Goal: Feedback & Contribution: Leave review/rating

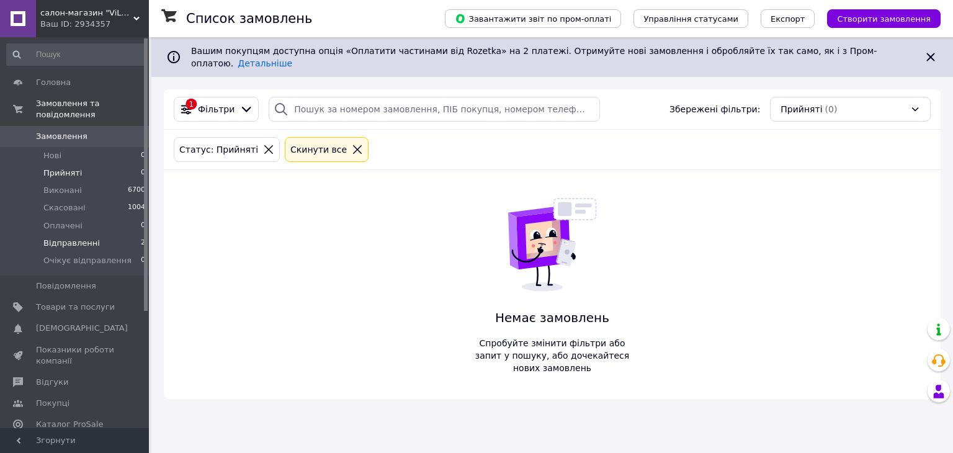
click at [65, 238] on span "Відправленні" at bounding box center [71, 243] width 56 height 11
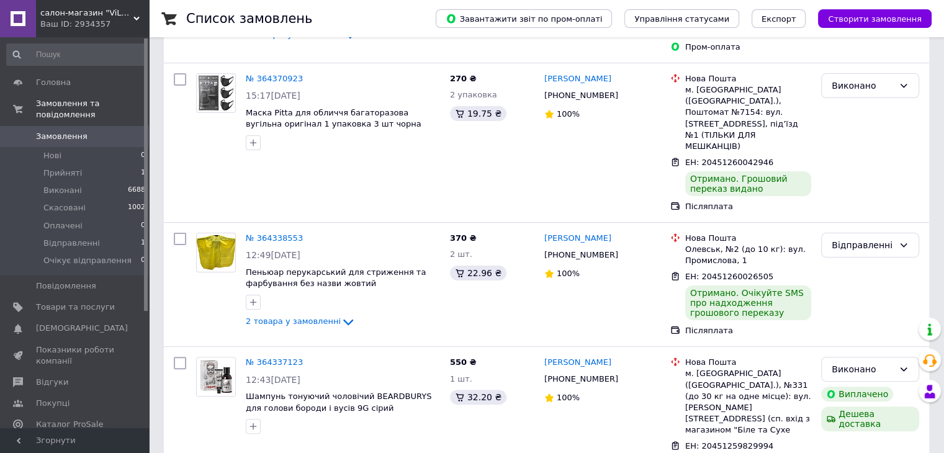
scroll to position [248, 0]
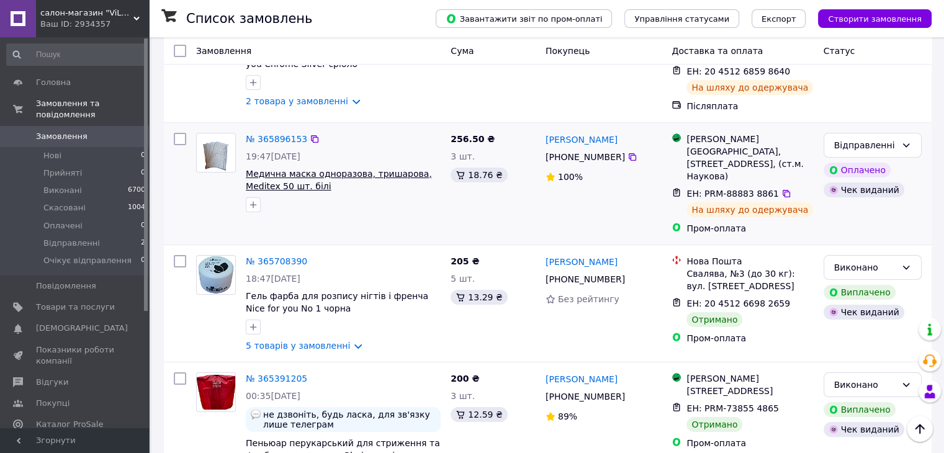
scroll to position [186, 0]
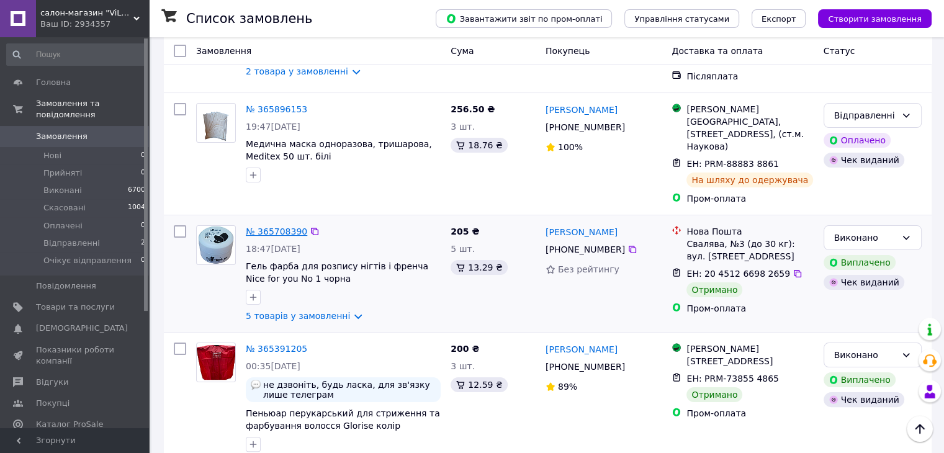
click at [269, 226] on link "№ 365708390" at bounding box center [276, 231] width 61 height 10
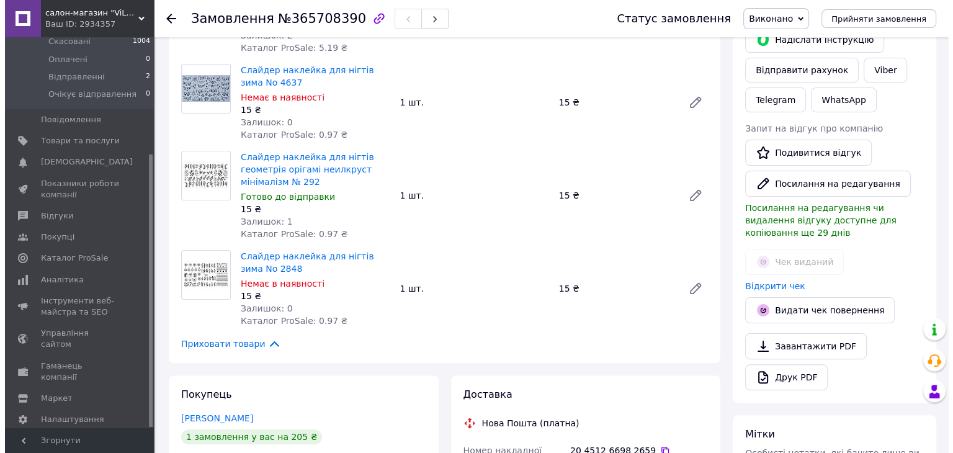
scroll to position [372, 0]
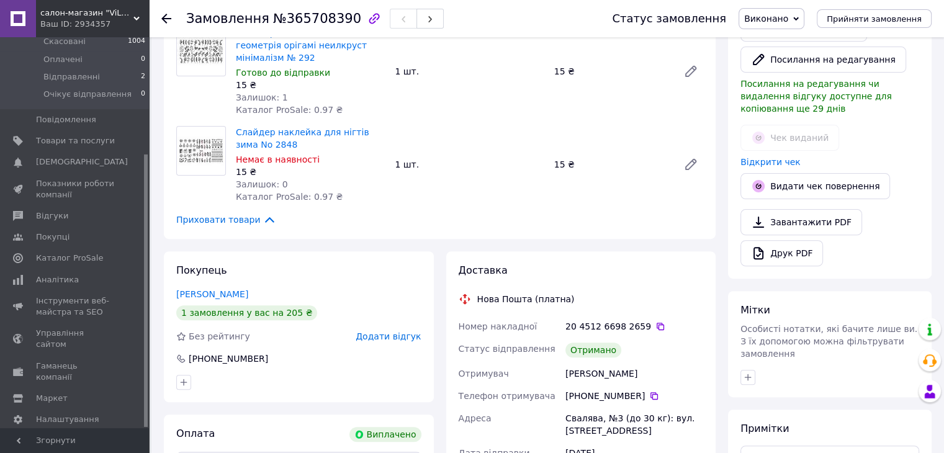
click at [387, 337] on span "Додати відгук" at bounding box center [388, 336] width 65 height 10
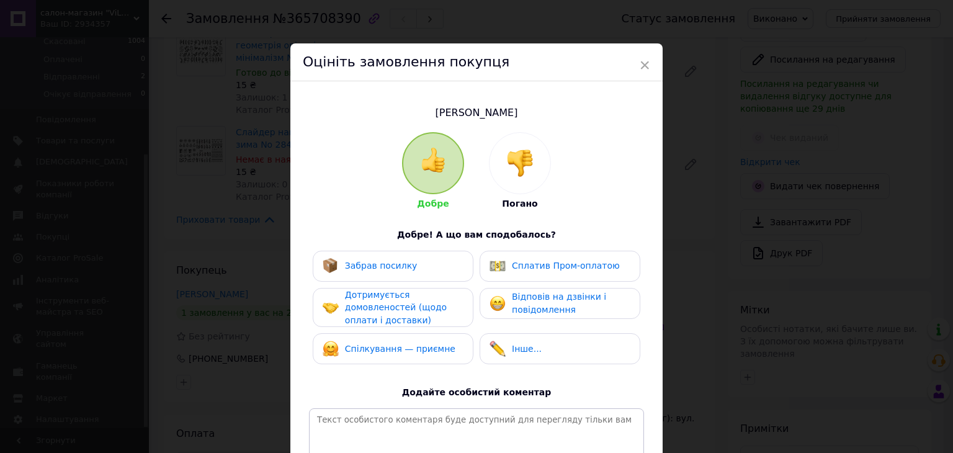
click at [400, 267] on span "Забрав посилку" at bounding box center [381, 266] width 73 height 10
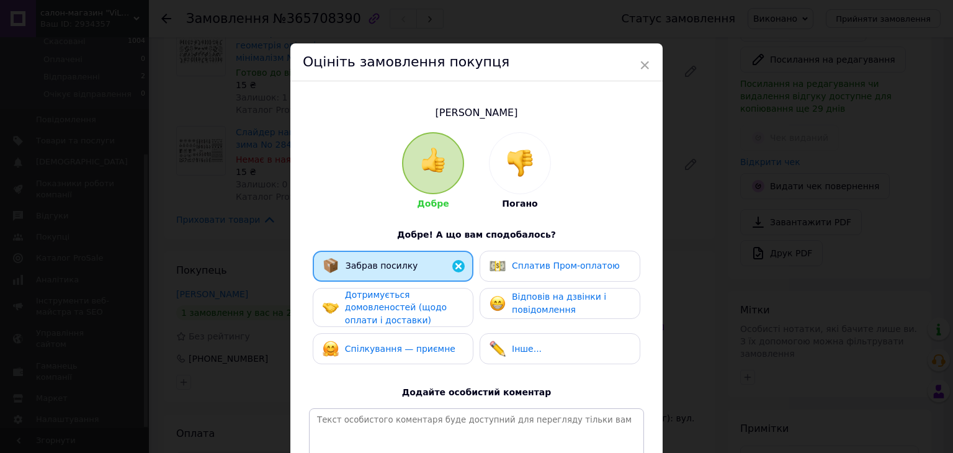
click at [540, 263] on span "Сплатив Пром-оплатою" at bounding box center [566, 266] width 108 height 10
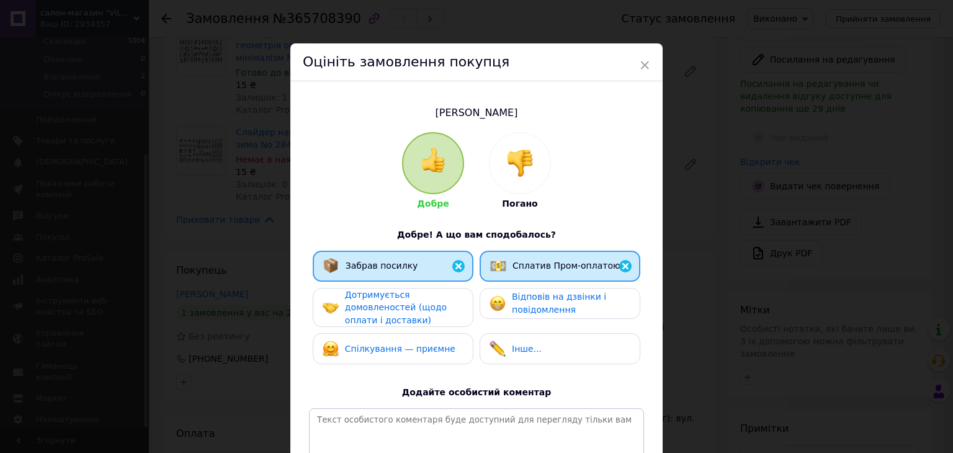
click at [566, 306] on span "Відповів на дзвінки і повідомлення" at bounding box center [559, 303] width 94 height 23
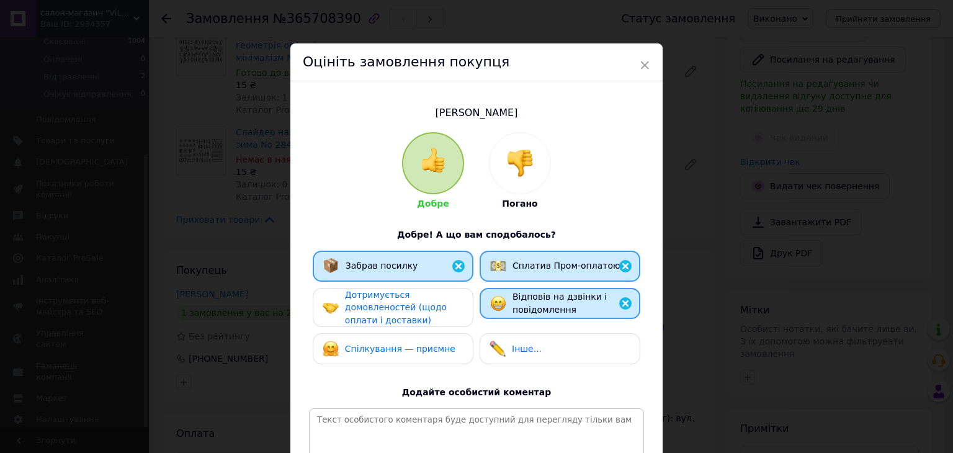
click at [405, 313] on div "Дотримується домовленостей (щодо оплати і доставки)" at bounding box center [404, 308] width 118 height 38
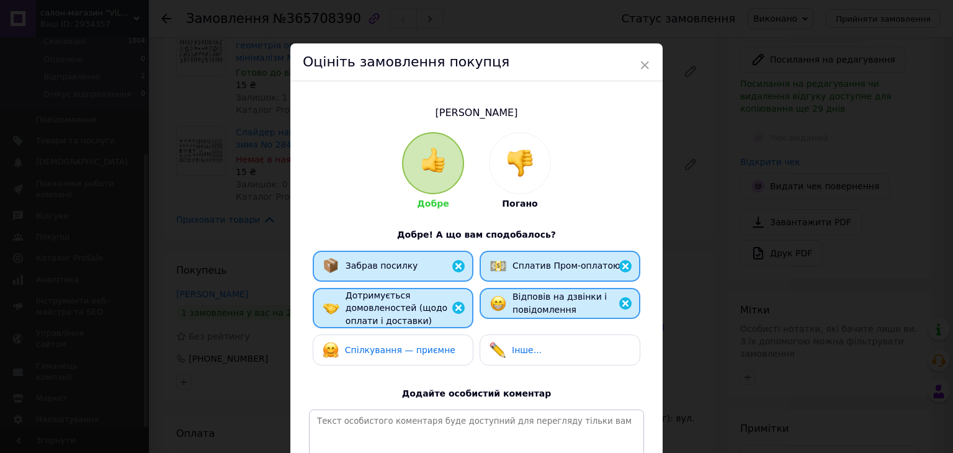
click at [400, 357] on div "Спілкування — приємне" at bounding box center [389, 350] width 133 height 16
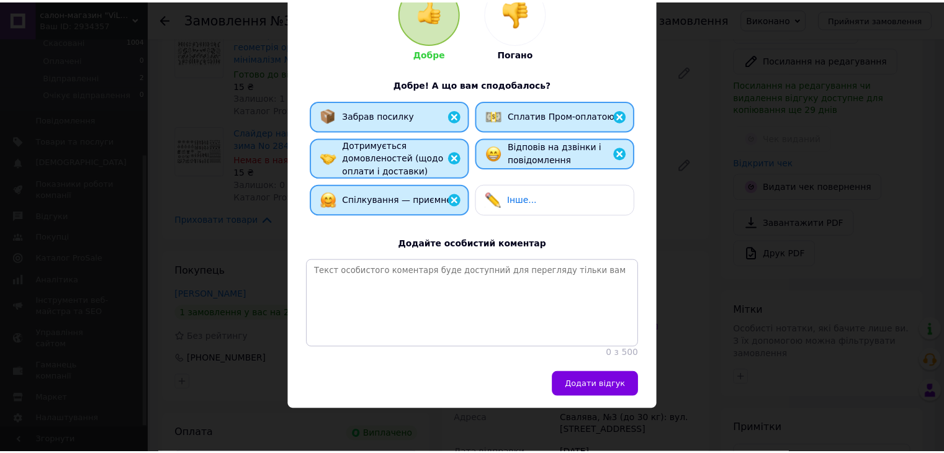
scroll to position [161, 0]
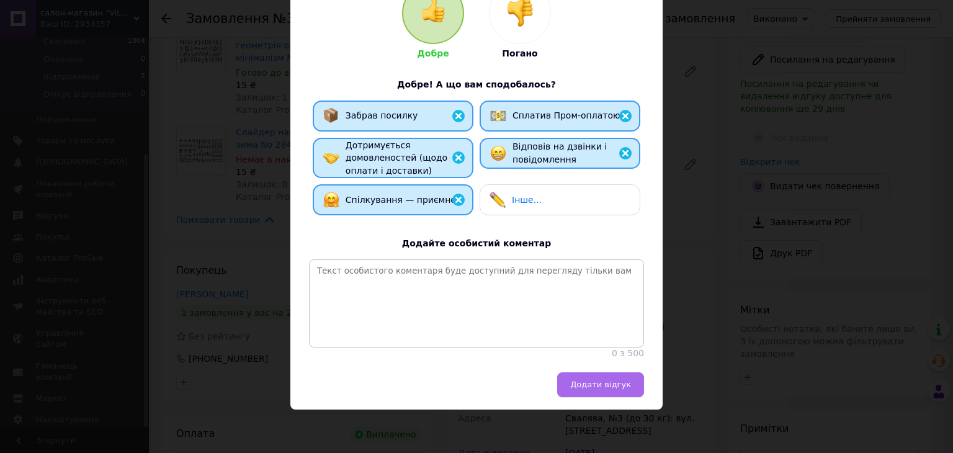
click at [611, 388] on span "Додати відгук" at bounding box center [600, 384] width 61 height 9
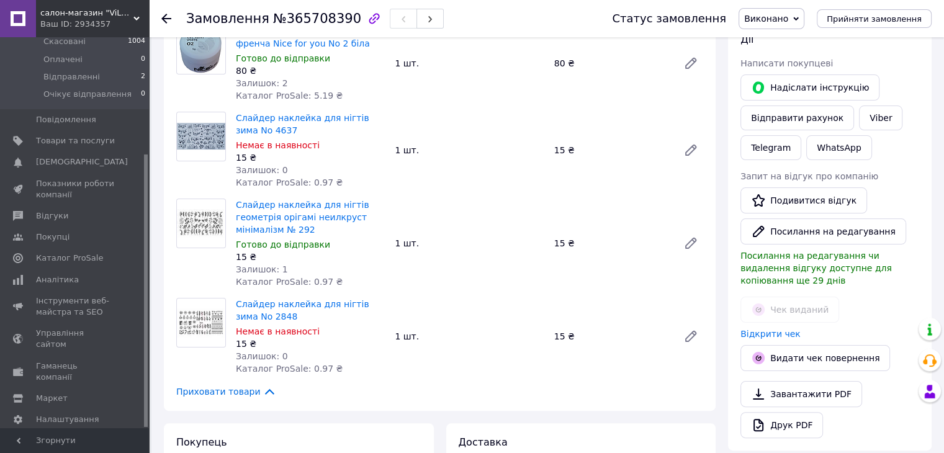
scroll to position [186, 0]
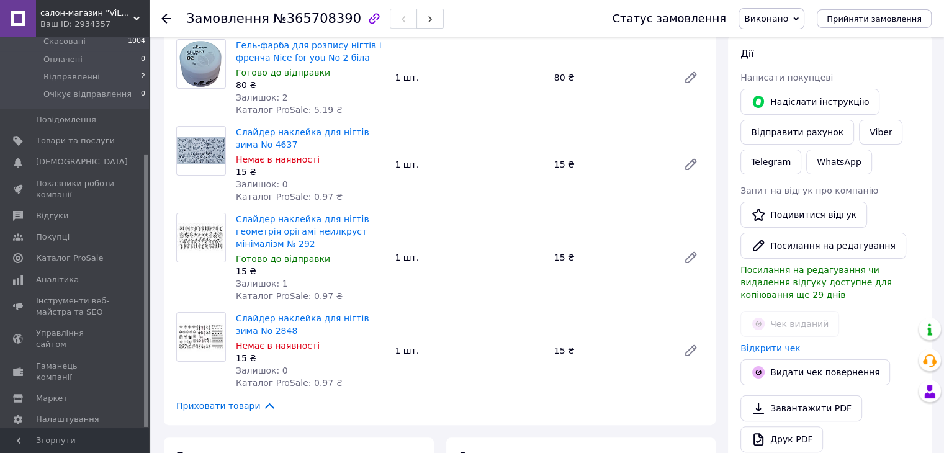
click at [168, 17] on icon at bounding box center [166, 19] width 10 height 10
